Goal: Information Seeking & Learning: Learn about a topic

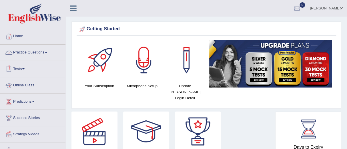
click at [27, 84] on link "Online Class" at bounding box center [32, 84] width 65 height 14
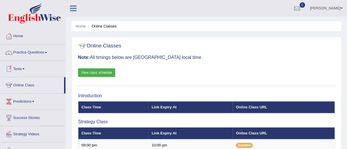
click at [89, 71] on link "View class schedule" at bounding box center [96, 72] width 37 height 9
click at [30, 51] on link "Practice Questions" at bounding box center [32, 52] width 65 height 14
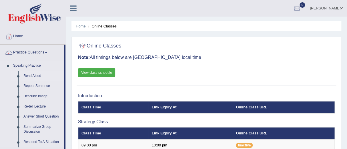
click at [31, 74] on link "Read Aloud" at bounding box center [42, 76] width 43 height 10
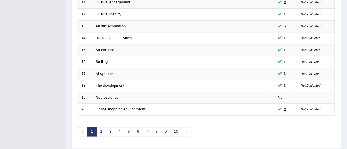
scroll to position [229, 0]
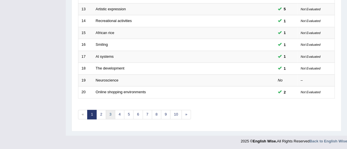
click at [110, 113] on link "3" at bounding box center [110, 114] width 9 height 9
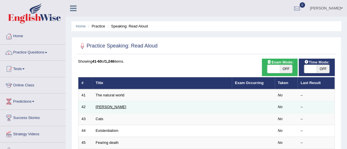
click at [103, 108] on link "[PERSON_NAME]" at bounding box center [111, 107] width 31 height 4
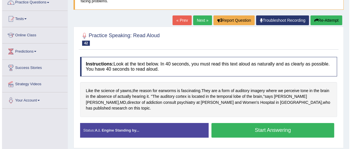
scroll to position [50, 0]
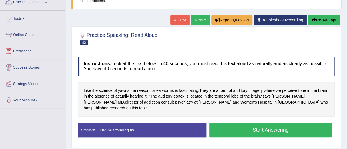
click at [259, 123] on button "Start Answering" at bounding box center [270, 130] width 123 height 15
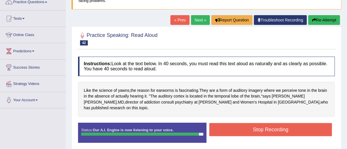
click at [259, 123] on button "Stop Recording" at bounding box center [270, 129] width 123 height 13
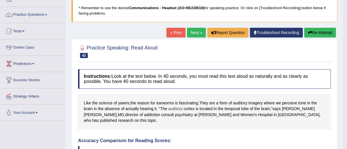
scroll to position [37, 0]
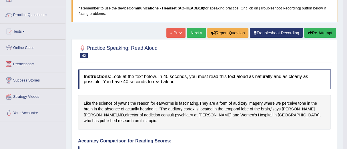
click at [309, 30] on button "Re-Attempt" at bounding box center [320, 33] width 32 height 10
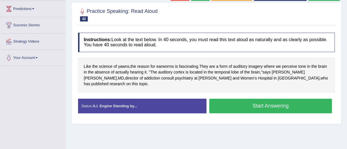
scroll to position [96, 0]
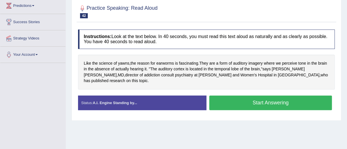
click at [263, 96] on button "Start Answering" at bounding box center [270, 103] width 123 height 15
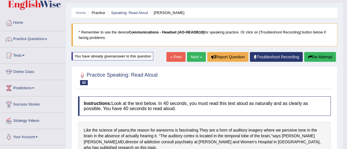
scroll to position [13, 0]
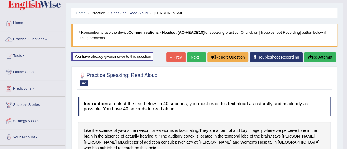
click at [193, 55] on link "Next »" at bounding box center [196, 57] width 19 height 10
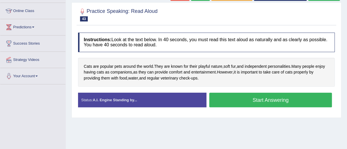
click at [256, 96] on button "Start Answering" at bounding box center [270, 100] width 123 height 15
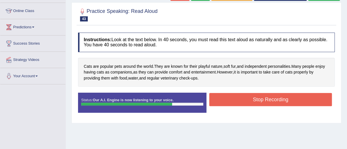
click at [256, 96] on button "Stop Recording" at bounding box center [270, 99] width 123 height 13
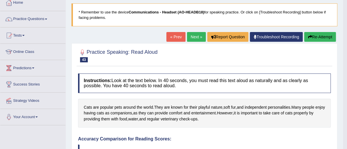
scroll to position [36, 0]
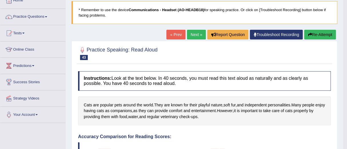
click at [318, 32] on button "Re-Attempt" at bounding box center [320, 35] width 32 height 10
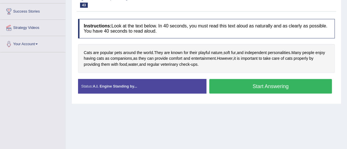
scroll to position [114, 0]
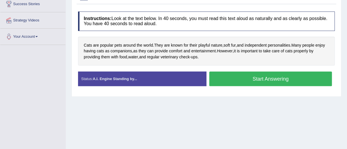
click at [274, 76] on button "Start Answering" at bounding box center [270, 78] width 123 height 15
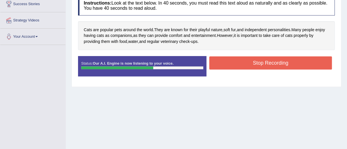
click at [267, 65] on button "Stop Recording" at bounding box center [270, 62] width 123 height 13
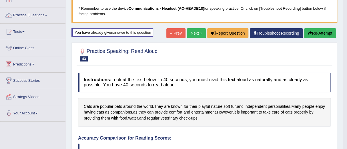
scroll to position [37, 0]
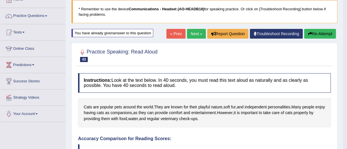
click at [195, 33] on link "Next »" at bounding box center [196, 34] width 19 height 10
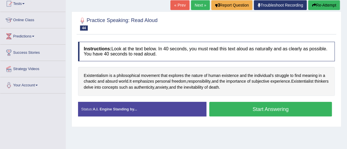
scroll to position [66, 0]
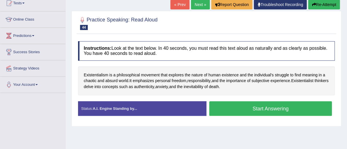
click at [261, 107] on button "Start Answering" at bounding box center [270, 108] width 123 height 15
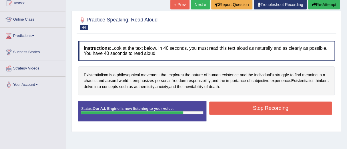
click at [261, 107] on button "Stop Recording" at bounding box center [270, 108] width 123 height 13
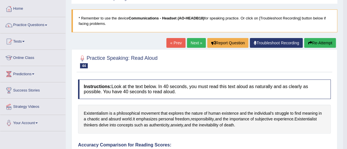
scroll to position [0, 0]
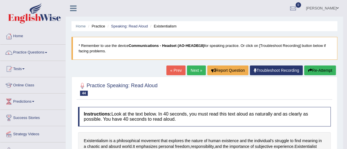
click at [192, 70] on link "Next »" at bounding box center [196, 70] width 19 height 10
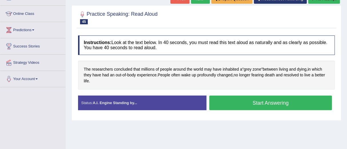
scroll to position [72, 0]
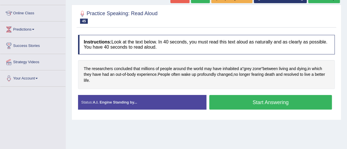
click at [259, 100] on button "Start Answering" at bounding box center [270, 102] width 123 height 15
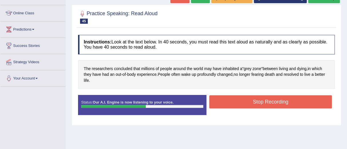
click at [259, 100] on button "Stop Recording" at bounding box center [270, 101] width 123 height 13
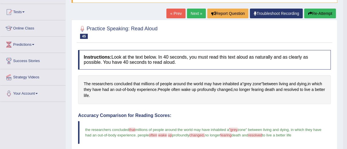
scroll to position [54, 0]
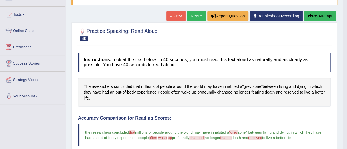
click at [316, 15] on button "Re-Attempt" at bounding box center [320, 16] width 32 height 10
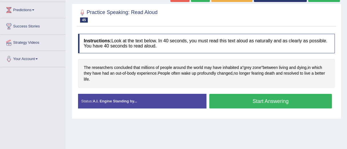
scroll to position [92, 0]
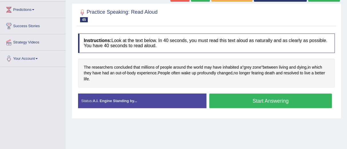
click at [266, 97] on button "Start Answering" at bounding box center [270, 101] width 123 height 15
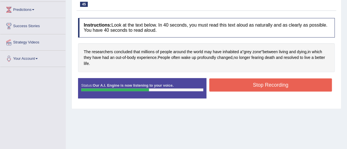
click at [263, 83] on button "Stop Recording" at bounding box center [270, 84] width 123 height 13
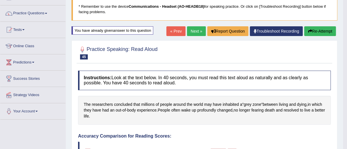
scroll to position [39, 0]
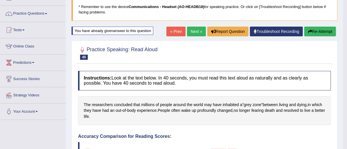
click at [194, 32] on link "Next »" at bounding box center [196, 32] width 19 height 10
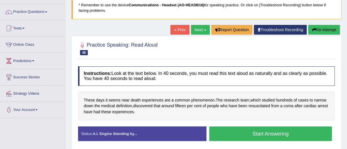
scroll to position [50, 0]
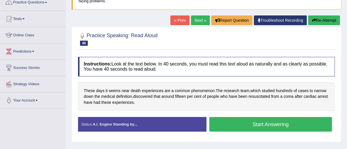
click at [267, 123] on button "Start Answering" at bounding box center [270, 124] width 123 height 15
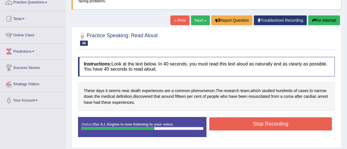
click at [267, 123] on button "Stop Recording" at bounding box center [270, 123] width 123 height 13
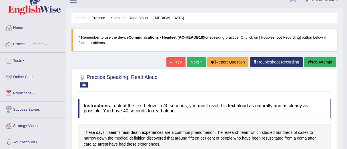
scroll to position [8, 0]
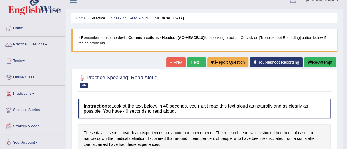
click at [318, 61] on button "Re-Attempt" at bounding box center [320, 62] width 32 height 10
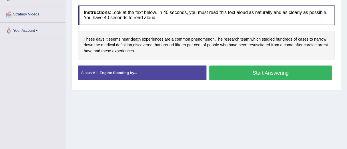
scroll to position [120, 0]
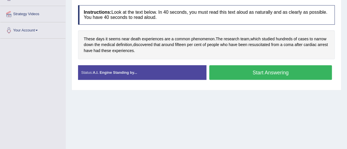
click at [265, 69] on button "Start Answering" at bounding box center [270, 72] width 123 height 15
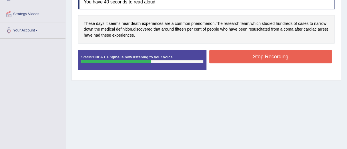
click at [264, 58] on button "Stop Recording" at bounding box center [270, 56] width 123 height 13
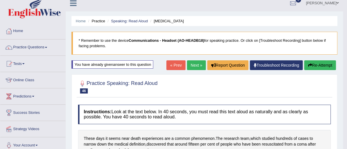
scroll to position [5, 0]
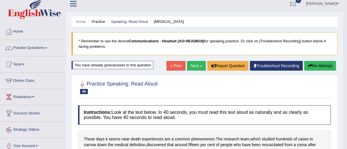
click at [315, 62] on button "Re-Attempt" at bounding box center [320, 66] width 32 height 10
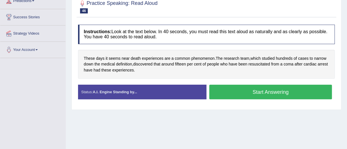
scroll to position [102, 0]
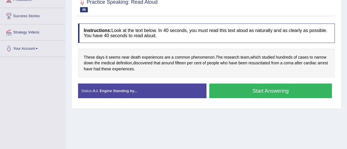
click at [275, 89] on button "Start Answering" at bounding box center [270, 90] width 123 height 15
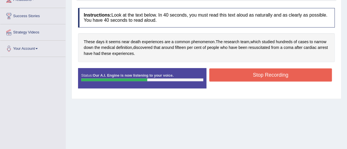
click at [269, 77] on button "Stop Recording" at bounding box center [270, 74] width 123 height 13
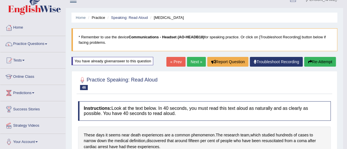
scroll to position [0, 0]
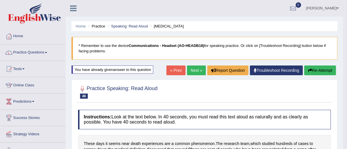
click at [192, 68] on link "Next »" at bounding box center [196, 70] width 19 height 10
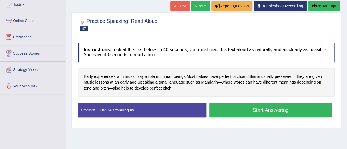
click at [252, 106] on button "Start Answering" at bounding box center [270, 110] width 123 height 15
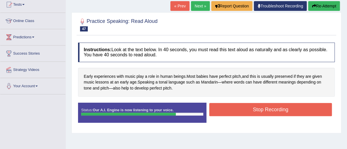
click at [252, 106] on button "Stop Recording" at bounding box center [270, 109] width 123 height 13
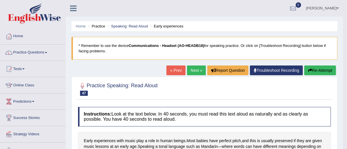
click at [192, 70] on link "Next »" at bounding box center [196, 70] width 19 height 10
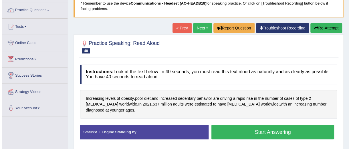
scroll to position [43, 0]
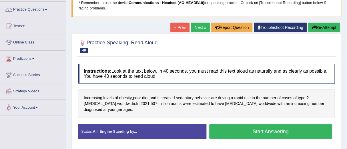
click at [260, 124] on button "Start Answering" at bounding box center [270, 131] width 123 height 15
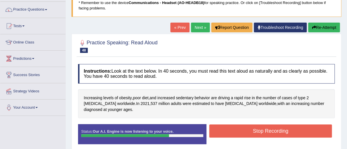
click at [264, 125] on button "Stop Recording" at bounding box center [270, 130] width 123 height 13
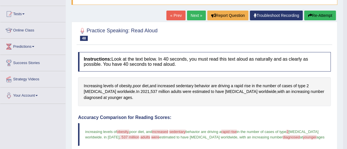
scroll to position [56, 0]
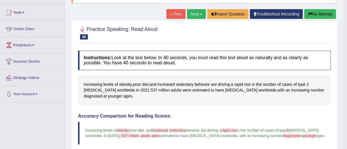
click at [321, 13] on button "Re-Attempt" at bounding box center [320, 14] width 32 height 10
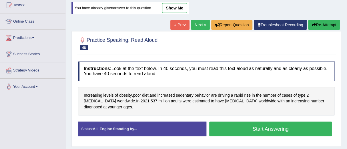
scroll to position [56, 0]
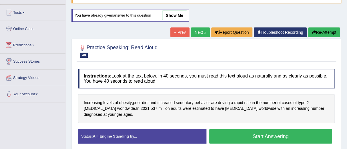
click at [262, 129] on button "Start Answering" at bounding box center [270, 136] width 123 height 15
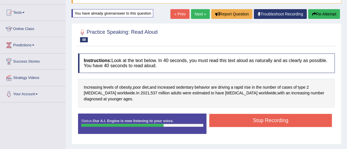
click at [268, 114] on button "Stop Recording" at bounding box center [270, 120] width 123 height 13
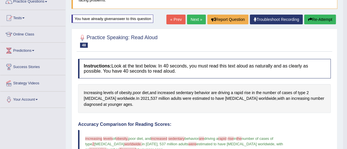
scroll to position [0, 0]
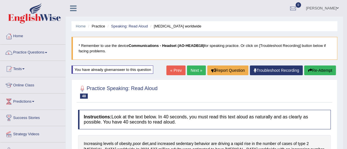
click at [192, 67] on link "Next »" at bounding box center [196, 70] width 19 height 10
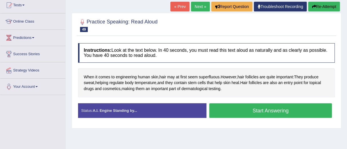
scroll to position [69, 0]
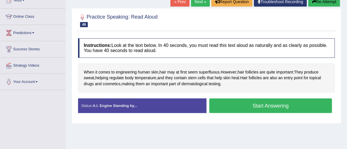
click at [260, 102] on button "Start Answering" at bounding box center [270, 105] width 123 height 15
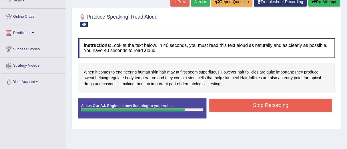
click at [261, 102] on button "Stop Recording" at bounding box center [270, 105] width 123 height 13
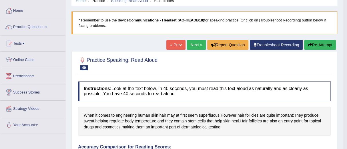
scroll to position [25, 0]
click at [192, 43] on link "Next »" at bounding box center [196, 45] width 19 height 10
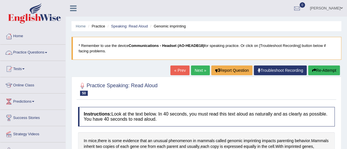
click at [30, 52] on link "Practice Questions" at bounding box center [32, 52] width 65 height 14
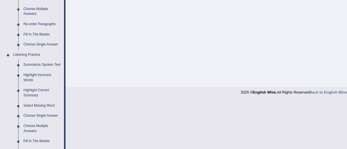
scroll to position [200, 0]
click at [43, 62] on link "Summarize Spoken Text" at bounding box center [42, 64] width 43 height 10
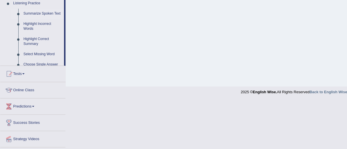
scroll to position [117, 0]
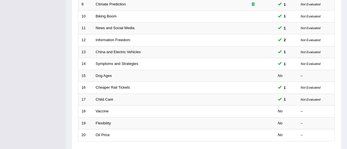
scroll to position [229, 0]
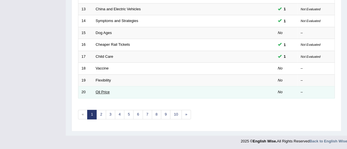
click at [103, 90] on link "Oil Price" at bounding box center [103, 92] width 14 height 4
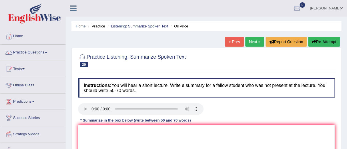
click at [21, 51] on link "Practice Questions" at bounding box center [32, 52] width 65 height 14
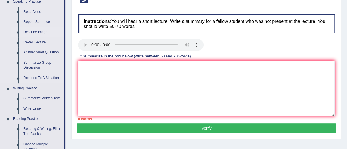
scroll to position [65, 0]
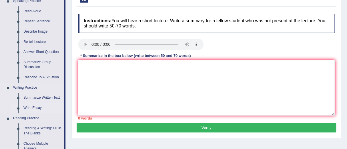
click at [32, 106] on link "Write Essay" at bounding box center [42, 108] width 43 height 10
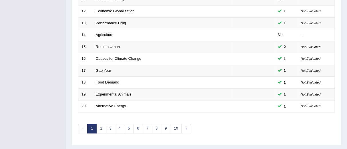
scroll to position [229, 0]
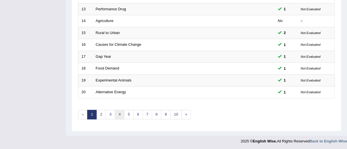
click at [119, 114] on link "4" at bounding box center [119, 114] width 9 height 9
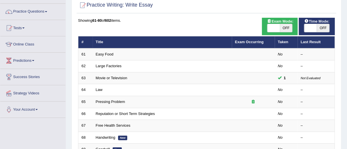
scroll to position [41, 0]
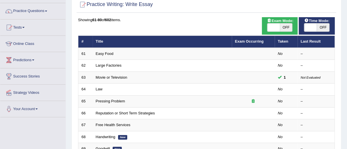
click at [119, 114] on link "Reputation or Short Term Strategies" at bounding box center [125, 113] width 59 height 4
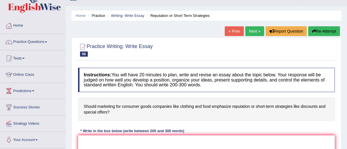
scroll to position [10, 0]
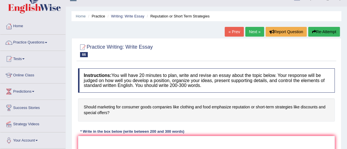
click at [252, 29] on link "Next »" at bounding box center [254, 32] width 19 height 10
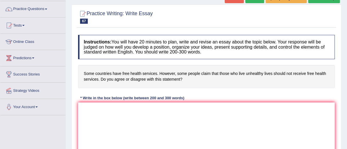
scroll to position [44, 0]
click at [91, 108] on textarea at bounding box center [206, 129] width 257 height 55
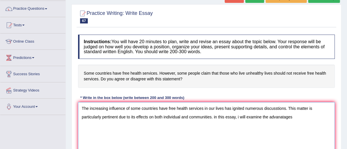
click at [281, 117] on textarea "The increasing influence of some countries have free health services in our liv…" at bounding box center [206, 129] width 257 height 55
click at [282, 117] on textarea "The increasing influence of some countries have free health services in our liv…" at bounding box center [206, 129] width 257 height 55
click at [297, 118] on textarea "The increasing influence of some countries have free health services in our liv…" at bounding box center [206, 129] width 257 height 55
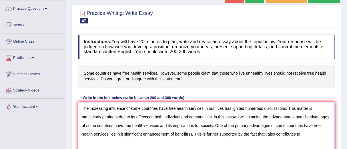
click at [264, 134] on textarea "The increasing influence of some countries have free health services in our liv…" at bounding box center [206, 129] width 257 height 55
click at [267, 134] on textarea "The increasing influence of some countries have free health services in our liv…" at bounding box center [206, 129] width 257 height 55
click at [304, 134] on textarea "The increasing influence of some countries have free health services in our liv…" at bounding box center [206, 129] width 257 height 55
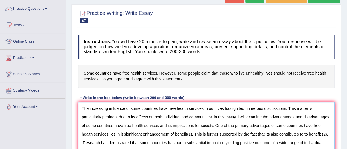
click at [314, 142] on textarea "The increasing influence of some countries have free health services in our liv…" at bounding box center [206, 129] width 257 height 55
click at [321, 142] on textarea "The increasing influence of some countries have free health services in our liv…" at bounding box center [206, 129] width 257 height 55
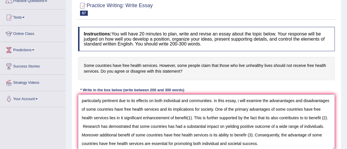
scroll to position [22, 0]
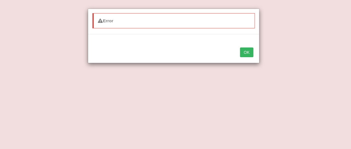
click at [248, 52] on button "OK" at bounding box center [246, 52] width 13 height 10
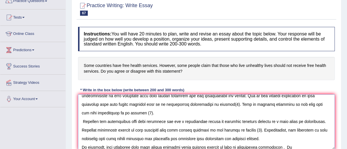
click at [282, 146] on textarea at bounding box center [206, 121] width 257 height 55
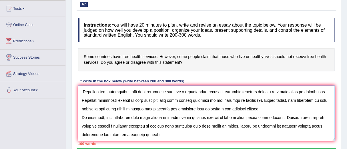
scroll to position [60, 0]
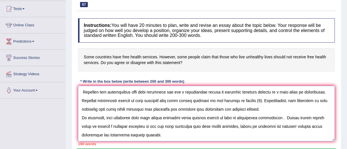
click at [231, 126] on textarea at bounding box center [206, 113] width 257 height 55
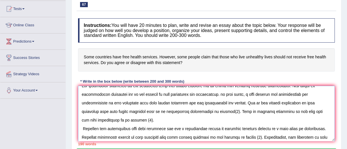
scroll to position [0, 0]
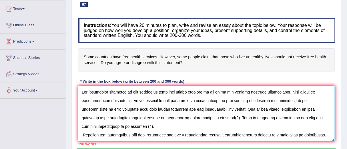
click at [203, 92] on textarea at bounding box center [206, 113] width 257 height 55
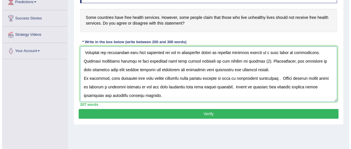
scroll to position [100, 0]
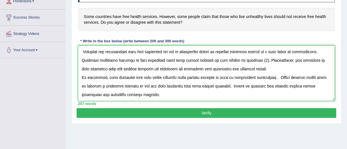
type textarea "The increasing influence of some countries have free health services, and how s…"
click at [207, 113] on button "Verify" at bounding box center [207, 113] width 260 height 10
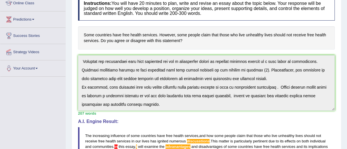
scroll to position [0, 0]
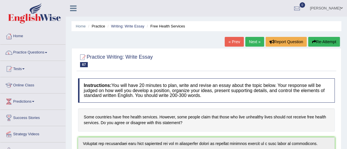
click at [29, 53] on link "Practice Questions" at bounding box center [32, 52] width 65 height 14
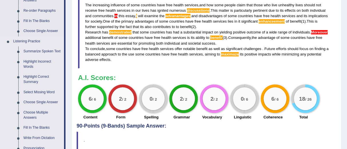
scroll to position [213, 0]
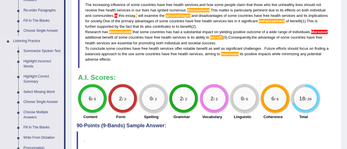
click at [30, 60] on link "Highlight Incorrect Words" at bounding box center [42, 63] width 43 height 15
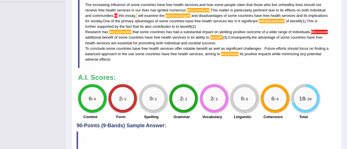
scroll to position [101, 0]
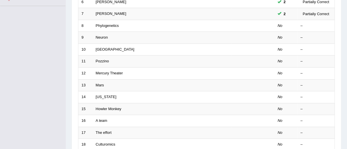
scroll to position [153, 0]
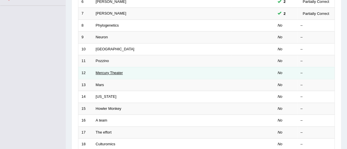
click at [107, 71] on link "Mercury Theater" at bounding box center [109, 73] width 27 height 4
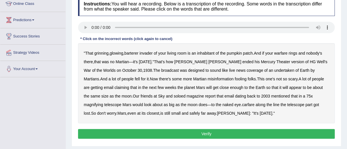
scroll to position [81, 0]
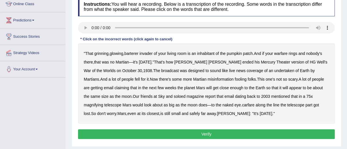
click at [122, 63] on b "Martian" at bounding box center [122, 62] width 13 height 5
click at [134, 53] on b "barterer" at bounding box center [131, 53] width 14 height 5
click at [203, 55] on b "inhabitant" at bounding box center [205, 53] width 17 height 5
click at [274, 71] on b "undertaken" at bounding box center [284, 70] width 20 height 5
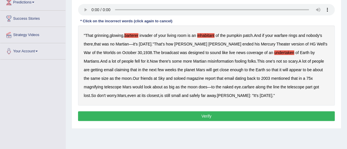
scroll to position [100, 0]
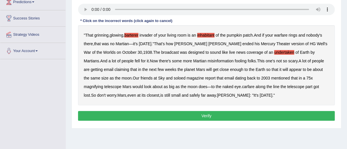
click at [242, 86] on b "carfare" at bounding box center [248, 86] width 13 height 5
click at [123, 43] on b "Martian" at bounding box center [122, 43] width 13 height 5
click at [209, 116] on button "Verify" at bounding box center [206, 116] width 257 height 10
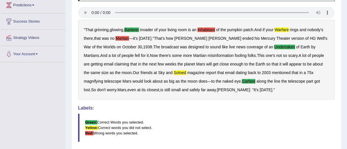
scroll to position [96, 0]
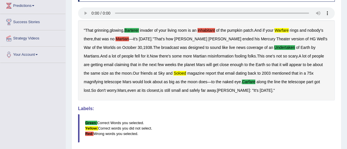
click at [207, 30] on b "inhabitant" at bounding box center [206, 30] width 17 height 5
click at [283, 30] on b "warfare" at bounding box center [282, 30] width 14 height 5
click at [174, 72] on b "soloed" at bounding box center [180, 73] width 13 height 5
click at [123, 39] on b "Martian" at bounding box center [122, 39] width 13 height 5
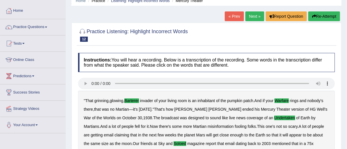
scroll to position [25, 0]
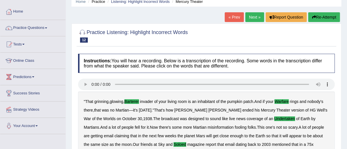
click at [314, 14] on button "Re-Attempt" at bounding box center [324, 17] width 32 height 10
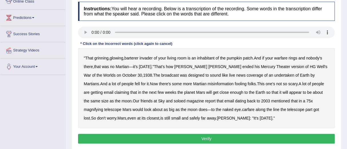
scroll to position [84, 0]
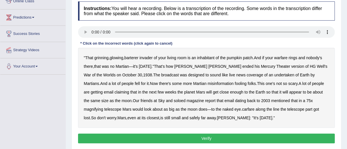
click at [132, 58] on b "barterer" at bounding box center [131, 57] width 14 height 5
click at [284, 57] on b "warfare" at bounding box center [280, 57] width 13 height 5
click at [274, 75] on b "undertaken" at bounding box center [284, 75] width 20 height 5
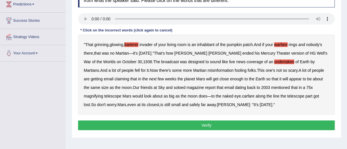
scroll to position [97, 0]
click at [174, 88] on b "soloed" at bounding box center [180, 87] width 12 height 5
click at [256, 78] on b "Earth" at bounding box center [260, 79] width 9 height 5
click at [207, 122] on button "Verify" at bounding box center [206, 125] width 257 height 10
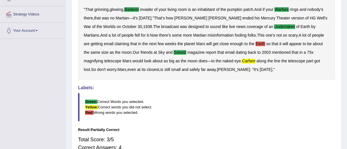
scroll to position [120, 0]
drag, startPoint x: 211, startPoint y: 81, endPoint x: 211, endPoint y: 57, distance: 24.0
click at [211, 57] on div "Instructions: You will hear a recording. Below is a transcription of the record…" at bounding box center [207, 62] width 260 height 208
click at [242, 60] on b "carfare" at bounding box center [248, 60] width 13 height 5
click at [256, 43] on b "Earth" at bounding box center [260, 43] width 9 height 5
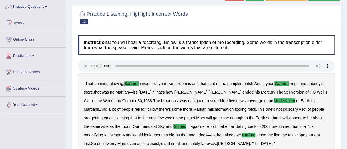
scroll to position [0, 0]
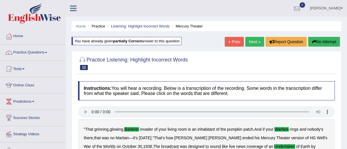
click at [253, 42] on link "Next »" at bounding box center [254, 42] width 19 height 10
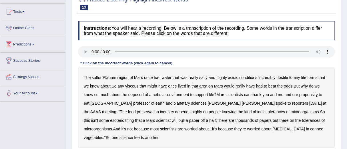
scroll to position [57, 0]
click at [135, 87] on b "viscous" at bounding box center [131, 85] width 13 height 5
click at [160, 94] on b "nebular" at bounding box center [159, 94] width 13 height 5
click at [209, 120] on b "half" at bounding box center [212, 120] width 7 height 5
click at [310, 126] on b "canned" at bounding box center [316, 128] width 13 height 5
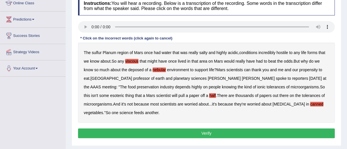
scroll to position [45, 0]
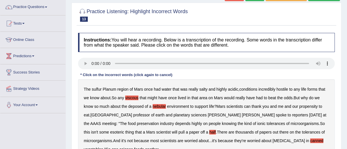
click at [235, 106] on b "scientists" at bounding box center [234, 106] width 17 height 5
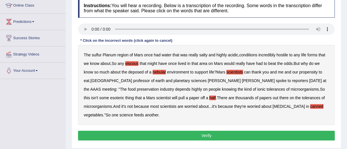
scroll to position [80, 0]
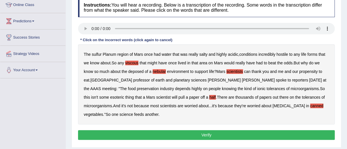
click at [205, 134] on button "Verify" at bounding box center [206, 135] width 257 height 10
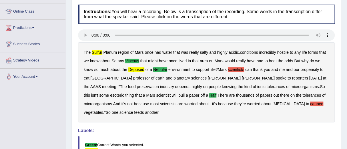
scroll to position [73, 0]
click at [310, 102] on b "canned" at bounding box center [316, 104] width 13 height 5
click at [237, 68] on b "scientists" at bounding box center [236, 69] width 17 height 5
click at [100, 52] on b "sulfur" at bounding box center [97, 52] width 11 height 5
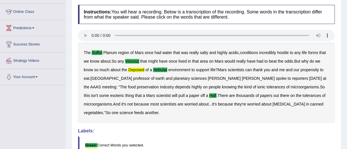
click at [137, 71] on b "deposed" at bounding box center [136, 69] width 16 height 5
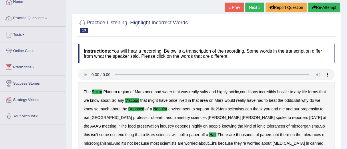
scroll to position [34, 0]
click at [326, 7] on button "Re-Attempt" at bounding box center [324, 8] width 32 height 10
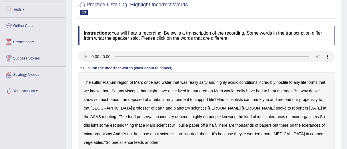
scroll to position [60, 0]
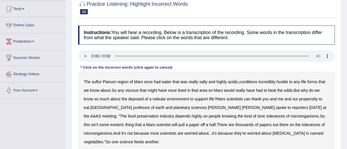
click at [98, 82] on b "sulfur" at bounding box center [97, 81] width 10 height 5
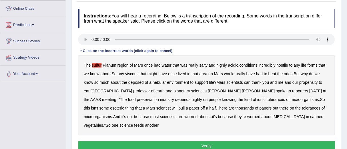
scroll to position [77, 0]
click at [136, 80] on b "deposed" at bounding box center [135, 82] width 15 height 5
click at [159, 81] on b "nebular" at bounding box center [159, 82] width 13 height 5
click at [209, 106] on b "half" at bounding box center [212, 108] width 7 height 5
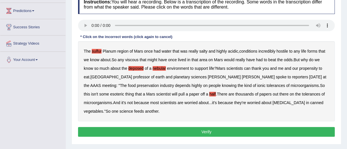
scroll to position [90, 0]
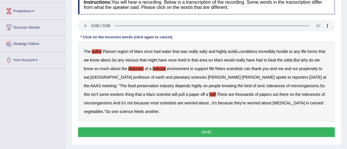
click at [205, 130] on button "Verify" at bounding box center [206, 132] width 257 height 10
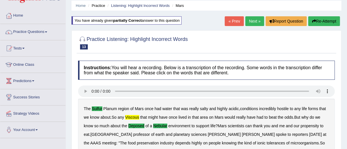
scroll to position [0, 0]
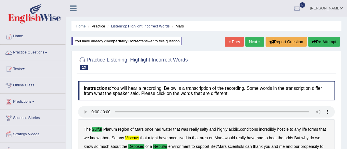
click at [253, 39] on link "Next »" at bounding box center [254, 42] width 19 height 10
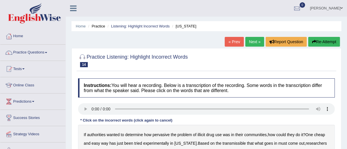
click at [253, 39] on link "Next »" at bounding box center [254, 42] width 19 height 10
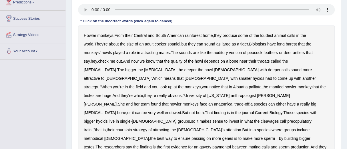
scroll to position [99, 0]
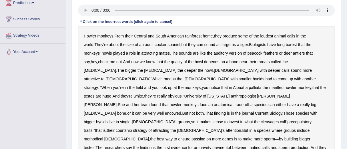
click at [127, 43] on b "size" at bounding box center [130, 44] width 7 height 5
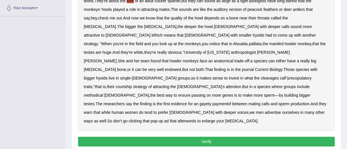
scroll to position [143, 0]
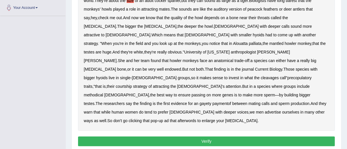
click at [210, 136] on button "Verify" at bounding box center [206, 141] width 257 height 10
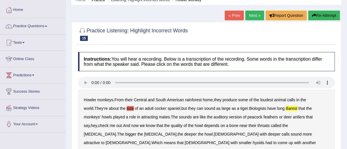
scroll to position [25, 0]
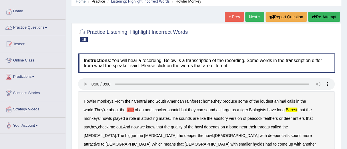
click at [316, 17] on button "Re-Attempt" at bounding box center [324, 17] width 32 height 10
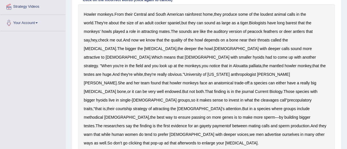
scroll to position [128, 0]
click at [196, 140] on b "afterwords" at bounding box center [187, 142] width 19 height 5
click at [211, 123] on b "gayety" at bounding box center [206, 125] width 12 height 5
click at [231, 123] on b "paymentof" at bounding box center [221, 125] width 19 height 5
click at [103, 115] on b "methodical" at bounding box center [93, 117] width 19 height 5
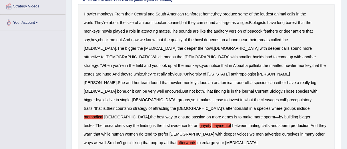
click at [286, 22] on b "barest" at bounding box center [291, 22] width 11 height 5
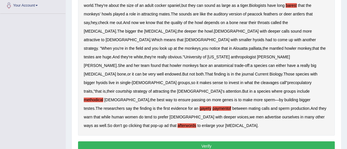
click at [207, 141] on button "Verify" at bounding box center [206, 146] width 257 height 10
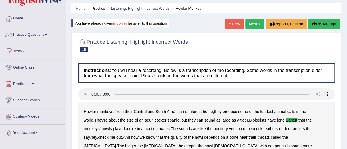
scroll to position [17, 0]
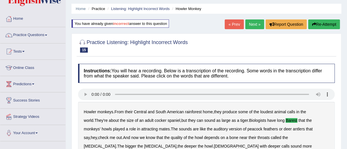
click at [253, 22] on link "Next »" at bounding box center [254, 24] width 19 height 10
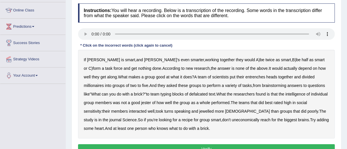
scroll to position [77, 0]
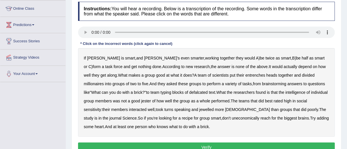
click at [245, 75] on b "entrenches" at bounding box center [255, 75] width 20 height 5
click at [104, 81] on b "millionaires" at bounding box center [94, 83] width 20 height 5
click at [146, 107] on b "interacted" at bounding box center [137, 109] width 17 height 5
click at [232, 117] on b "uneconomically" at bounding box center [246, 118] width 28 height 5
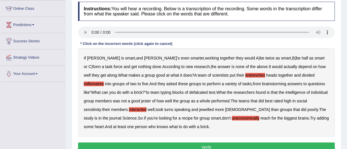
click at [152, 89] on div "If Alice is smart , and Bob's even smarter , working together they would A ) be…" at bounding box center [206, 92] width 257 height 89
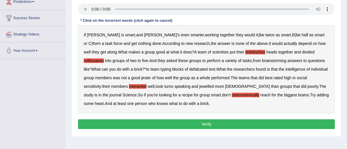
scroll to position [100, 0]
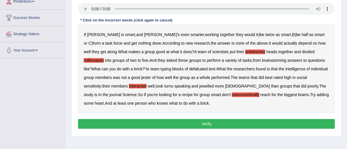
click at [204, 123] on button "Verify" at bounding box center [206, 124] width 257 height 10
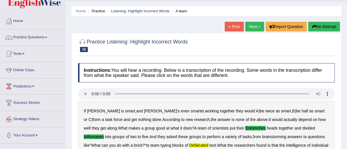
scroll to position [14, 0]
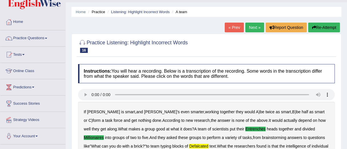
click at [253, 25] on link "Next »" at bounding box center [254, 28] width 19 height 10
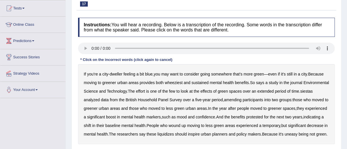
scroll to position [61, 0]
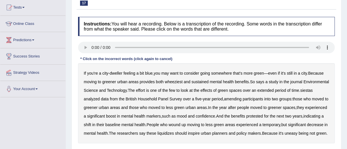
click at [174, 82] on b "wheeziest" at bounding box center [174, 81] width 18 height 5
click at [300, 93] on b "siestas" at bounding box center [306, 90] width 13 height 5
click at [253, 102] on div "If you're a city - dweller feeling a bit blue , you may want to consider going …" at bounding box center [206, 103] width 257 height 80
click at [242, 97] on b "amending" at bounding box center [233, 99] width 18 height 5
click at [174, 132] on b "liquidizes" at bounding box center [166, 133] width 17 height 5
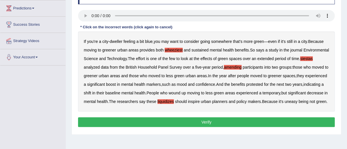
scroll to position [94, 0]
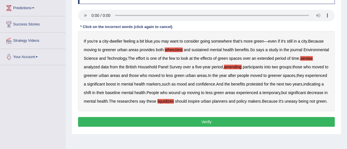
click at [206, 127] on button "Verify" at bounding box center [206, 122] width 257 height 10
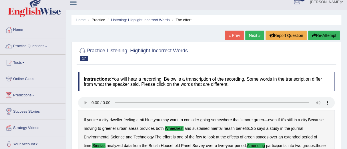
scroll to position [6, 0]
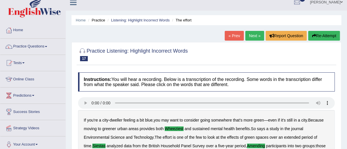
click at [249, 36] on link "Next »" at bounding box center [254, 36] width 19 height 10
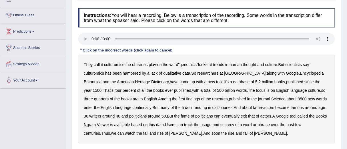
scroll to position [70, 0]
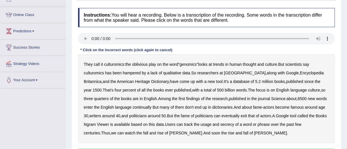
click at [258, 100] on b "journal" at bounding box center [264, 98] width 12 height 5
click at [133, 109] on b "continually" at bounding box center [142, 107] width 19 height 5
click at [258, 100] on b "journal" at bounding box center [264, 98] width 12 height 5
click at [220, 124] on b "secrecy" at bounding box center [227, 124] width 14 height 5
click at [116, 131] on b "we" at bounding box center [113, 133] width 5 height 5
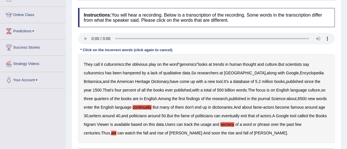
click at [118, 133] on b "can" at bounding box center [121, 133] width 7 height 5
click at [125, 133] on b "watch" at bounding box center [130, 133] width 11 height 5
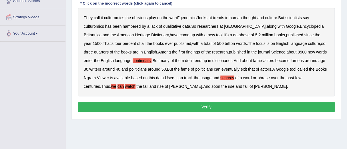
scroll to position [119, 0]
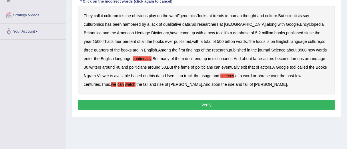
click at [205, 104] on button "Verify" at bounding box center [206, 105] width 257 height 10
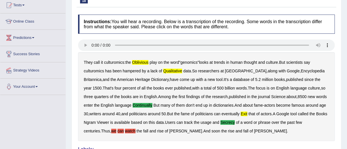
scroll to position [63, 0]
click at [213, 104] on b "dictionaries" at bounding box center [223, 105] width 20 height 5
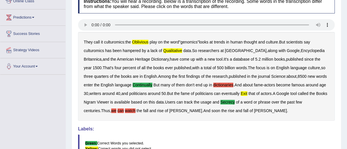
scroll to position [84, 0]
click at [173, 49] on b "qualitative" at bounding box center [172, 50] width 19 height 5
click at [140, 41] on b "oblivious" at bounding box center [140, 41] width 17 height 5
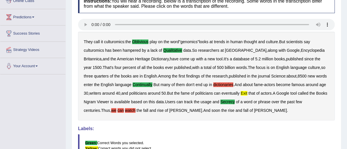
click at [213, 85] on b "dictionaries" at bounding box center [223, 84] width 20 height 5
click at [241, 92] on b "exit" at bounding box center [244, 93] width 7 height 5
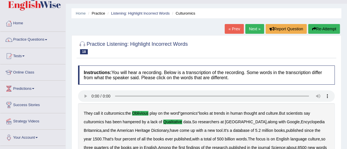
scroll to position [0, 0]
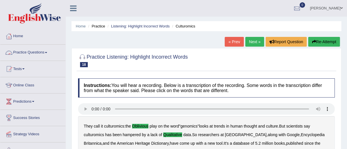
click at [28, 50] on link "Practice Questions" at bounding box center [32, 52] width 65 height 14
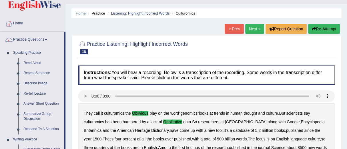
scroll to position [18, 0]
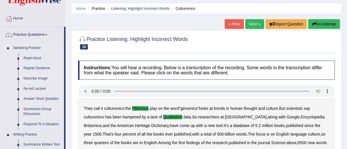
click at [41, 77] on link "Describe Image" at bounding box center [42, 78] width 43 height 10
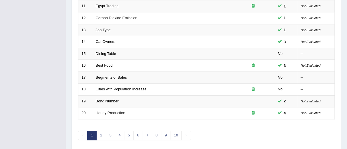
scroll to position [229, 0]
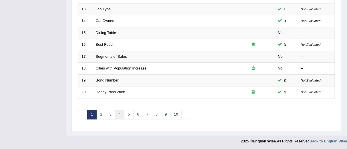
click at [118, 113] on link "4" at bounding box center [119, 114] width 9 height 9
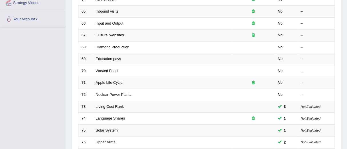
scroll to position [132, 0]
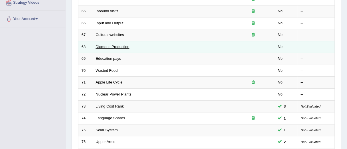
click at [103, 45] on link "Diamond Production" at bounding box center [113, 47] width 34 height 4
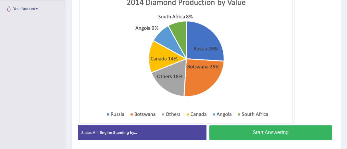
scroll to position [144, 0]
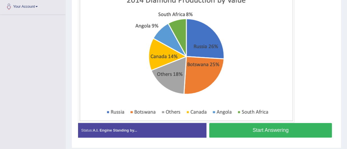
click at [261, 128] on button "Start Answering" at bounding box center [270, 130] width 123 height 15
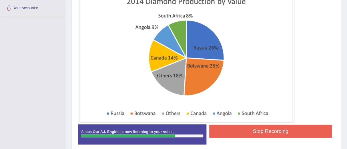
scroll to position [163, 0]
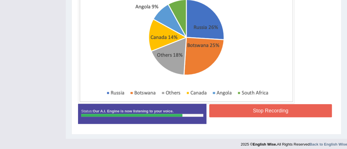
click at [261, 111] on button "Stop Recording" at bounding box center [270, 110] width 123 height 13
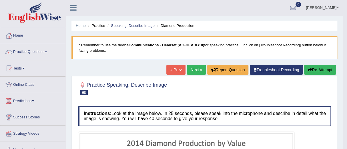
scroll to position [0, 0]
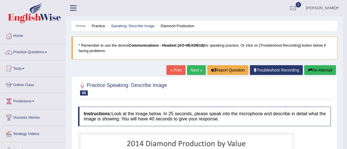
click at [192, 70] on link "Next »" at bounding box center [196, 70] width 19 height 10
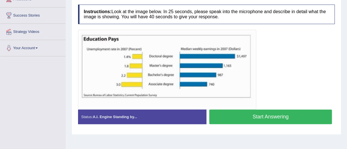
scroll to position [103, 0]
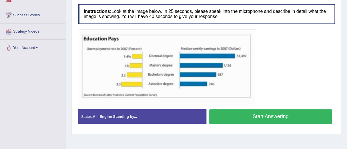
click at [271, 114] on button "Start Answering" at bounding box center [270, 116] width 123 height 15
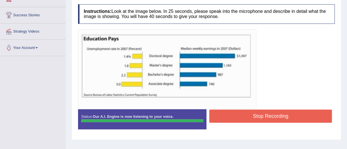
click at [271, 114] on button "Stop Recording" at bounding box center [270, 116] width 123 height 13
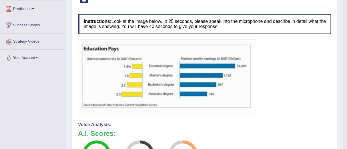
scroll to position [87, 0]
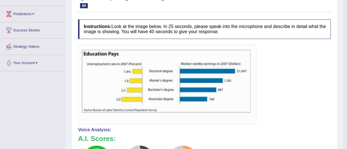
click at [271, 114] on div at bounding box center [204, 84] width 253 height 79
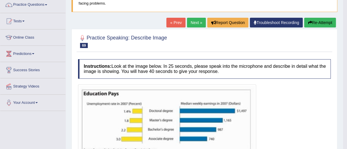
scroll to position [47, 0]
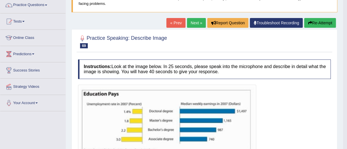
click at [192, 20] on link "Next »" at bounding box center [196, 23] width 19 height 10
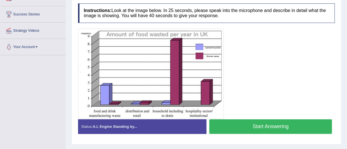
scroll to position [104, 0]
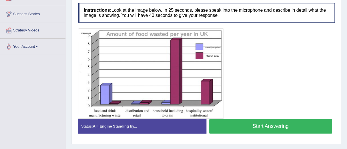
click at [252, 123] on button "Start Answering" at bounding box center [270, 126] width 123 height 15
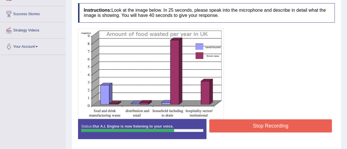
click at [252, 123] on button "Stop Recording" at bounding box center [270, 125] width 123 height 13
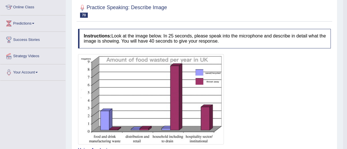
scroll to position [0, 0]
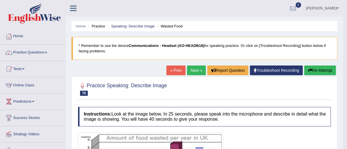
click at [242, 121] on h4 "Instructions: Look at the image below. In 25 seconds, please speak into the mic…" at bounding box center [204, 116] width 253 height 19
click at [25, 51] on link "Practice Questions" at bounding box center [32, 52] width 65 height 14
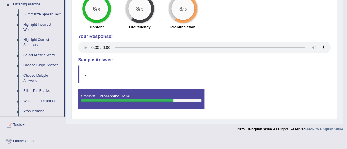
scroll to position [250, 0]
click at [34, 98] on link "Write From Dictation" at bounding box center [42, 101] width 43 height 10
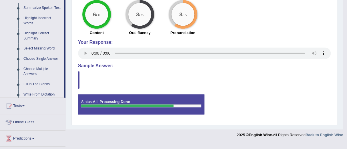
scroll to position [185, 0]
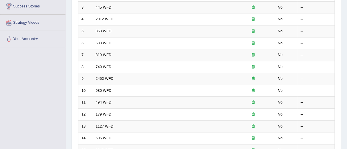
scroll to position [112, 0]
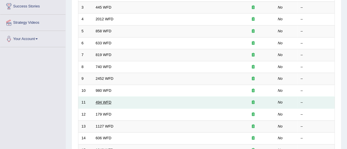
click at [102, 101] on link "494 WFD" at bounding box center [104, 102] width 16 height 4
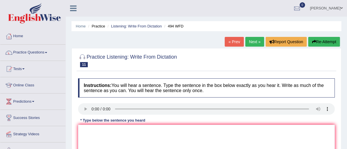
click at [24, 49] on link "Practice Questions" at bounding box center [32, 52] width 65 height 14
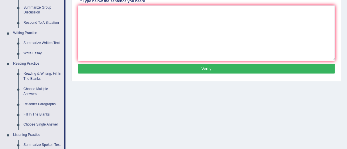
scroll to position [120, 0]
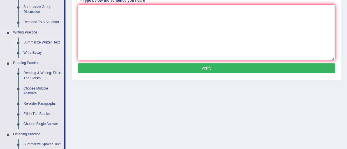
click at [31, 40] on link "Summarize Written Text" at bounding box center [42, 42] width 43 height 10
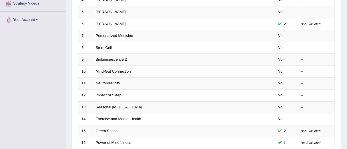
scroll to position [161, 0]
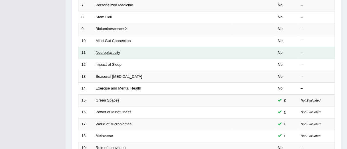
click at [102, 51] on link "Neuroplasticity" at bounding box center [108, 52] width 24 height 4
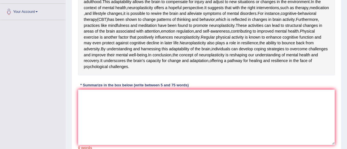
scroll to position [139, 0]
click at [83, 136] on textarea at bounding box center [206, 116] width 257 height 55
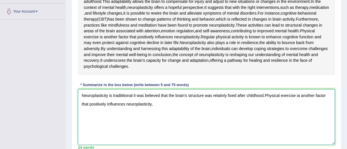
click at [264, 136] on textarea "Neuroplasticity is tradititional it was believed that the brain's structure was…" at bounding box center [206, 116] width 257 height 55
click at [268, 135] on textarea "Neuroplasticity is tradititional it was believed that the brain's structure was…" at bounding box center [206, 116] width 257 height 55
click at [153, 145] on textarea "Neuroplasticity is tradititional it was believed that the brain's structure was…" at bounding box center [206, 116] width 257 height 55
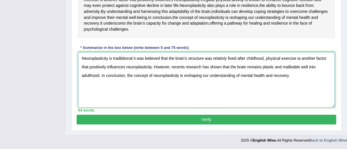
scroll to position [217, 0]
type textarea "Neuroplasticity is tradititional it was believed that the brain's structure was…"
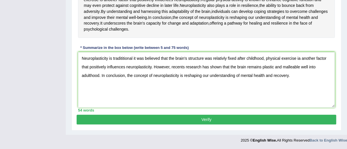
click at [205, 117] on button "Verify" at bounding box center [207, 120] width 260 height 10
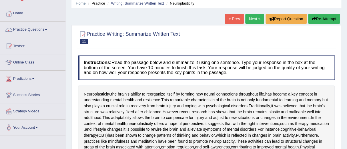
scroll to position [0, 0]
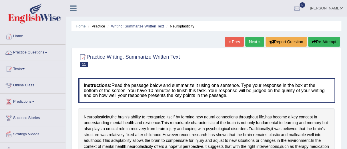
click at [319, 41] on button "Re-Attempt" at bounding box center [324, 42] width 32 height 10
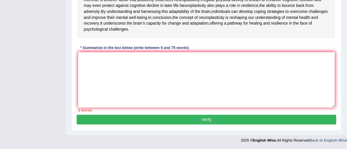
scroll to position [207, 0]
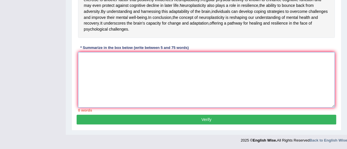
click at [92, 79] on textarea at bounding box center [206, 79] width 257 height 55
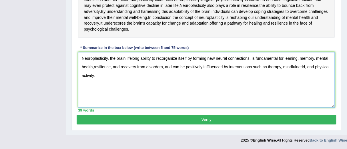
scroll to position [207, 0]
type textarea "Neuroplasticity, the brain lifelong ability to recorganize itself by forming ne…"
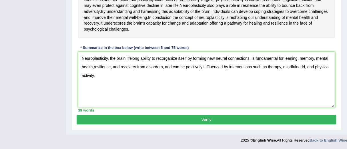
click at [205, 124] on button "Verify" at bounding box center [207, 120] width 260 height 10
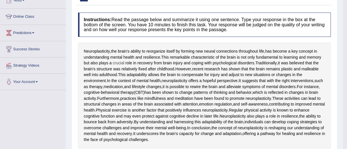
scroll to position [69, 0]
click at [294, 72] on span "and" at bounding box center [297, 69] width 7 height 6
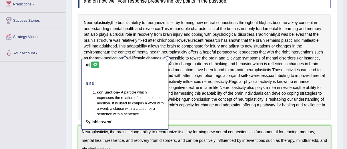
scroll to position [98, 0]
click at [168, 59] on icon at bounding box center [167, 60] width 3 height 3
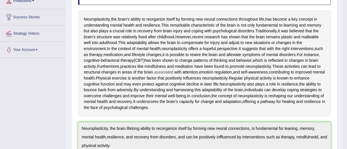
scroll to position [101, 0]
click at [299, 87] on span "the" at bounding box center [301, 84] width 5 height 6
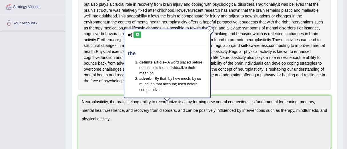
scroll to position [128, 0]
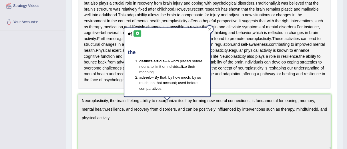
click at [211, 28] on icon at bounding box center [209, 29] width 3 height 3
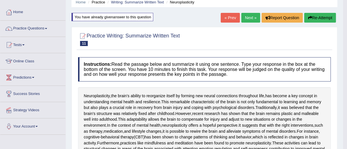
scroll to position [24, 0]
